Goal: Transaction & Acquisition: Purchase product/service

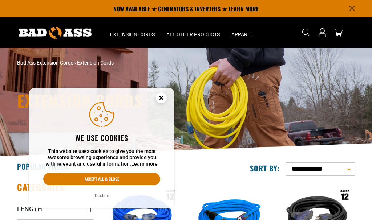
click at [159, 95] on circle "Cookie Consent" at bounding box center [161, 98] width 11 height 11
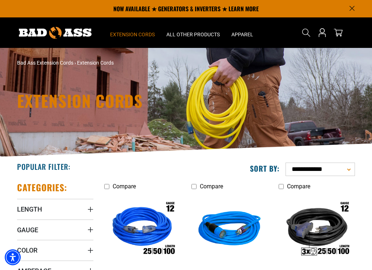
click at [137, 33] on span "Extension Cords" at bounding box center [132, 34] width 45 height 7
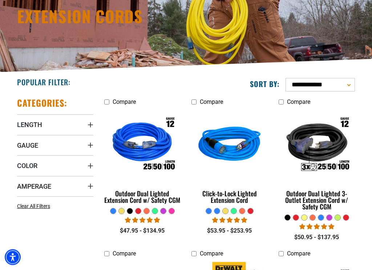
scroll to position [89, 0]
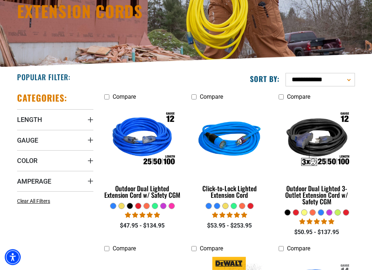
click at [34, 140] on span "Gauge" at bounding box center [27, 140] width 21 height 8
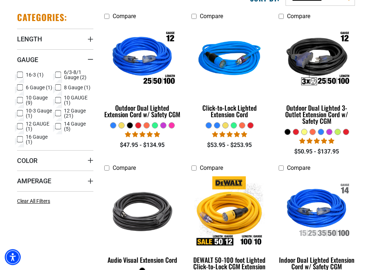
scroll to position [185, 0]
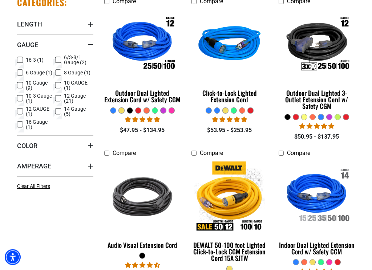
click at [40, 169] on span "Amperage" at bounding box center [34, 166] width 34 height 8
click at [62, 191] on label "50 (4) 50 (4 products)" at bounding box center [74, 192] width 38 height 9
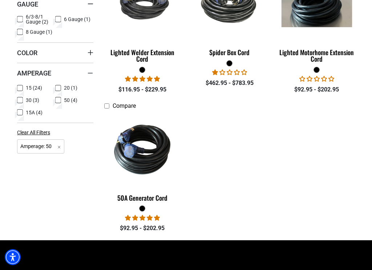
scroll to position [226, 0]
click at [156, 148] on img at bounding box center [142, 149] width 78 height 70
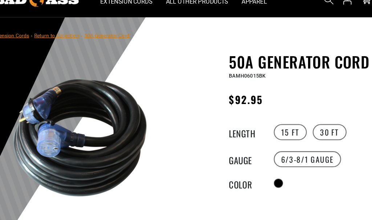
scroll to position [33, 24]
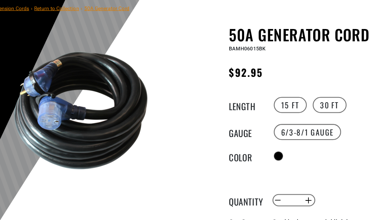
click at [292, 111] on label "30 FT" at bounding box center [306, 113] width 29 height 14
